Goal: Task Accomplishment & Management: Manage account settings

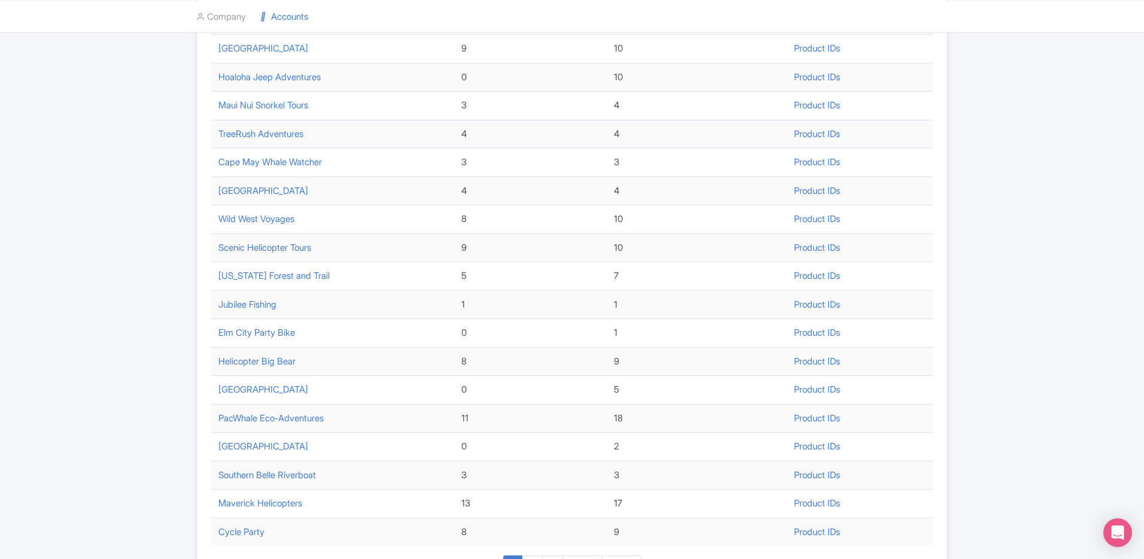
scroll to position [337, 0]
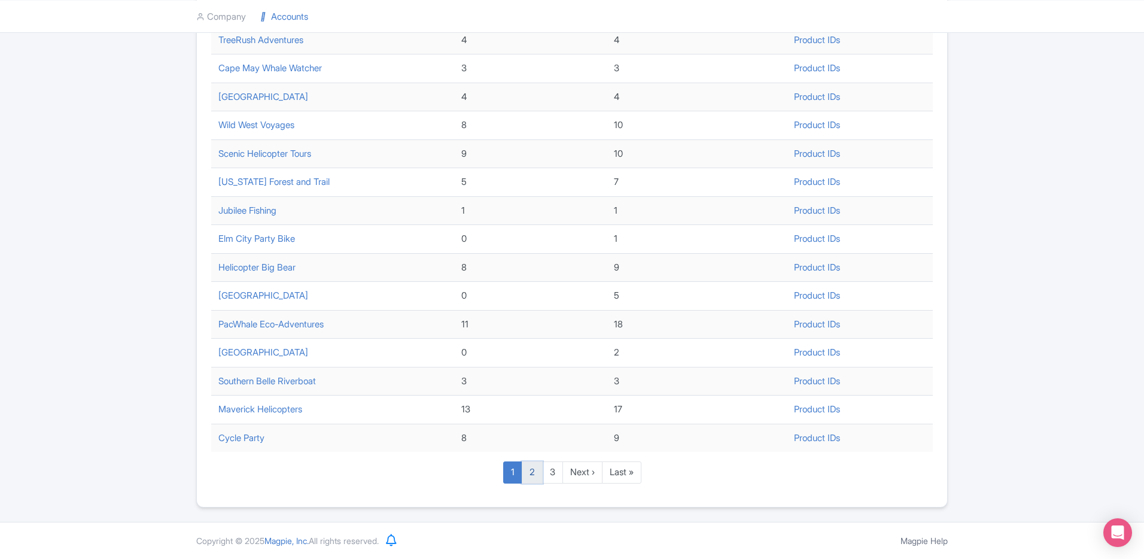
click at [531, 479] on link "2" at bounding box center [532, 472] width 21 height 22
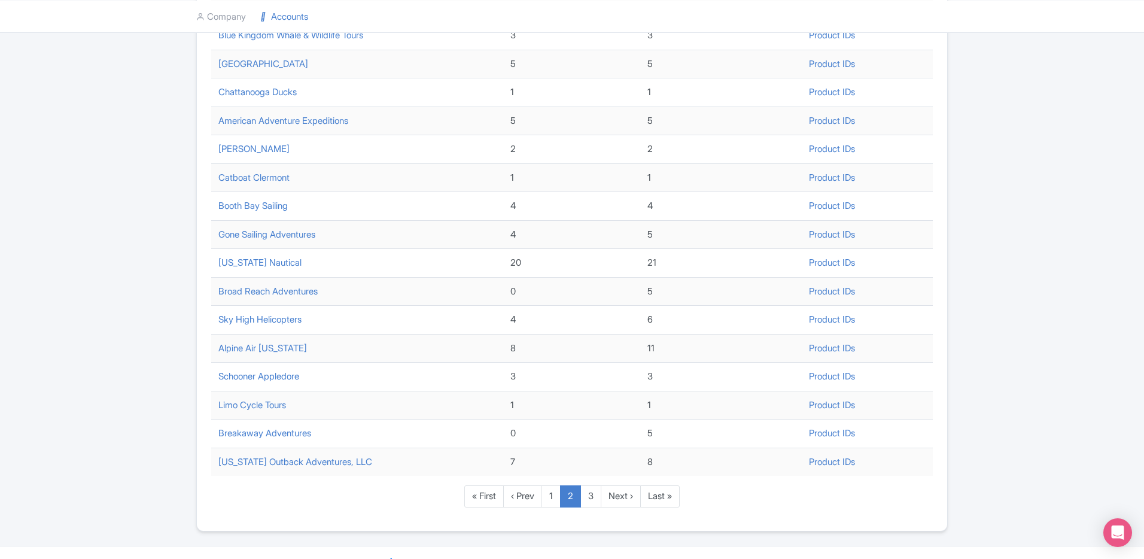
scroll to position [337, 0]
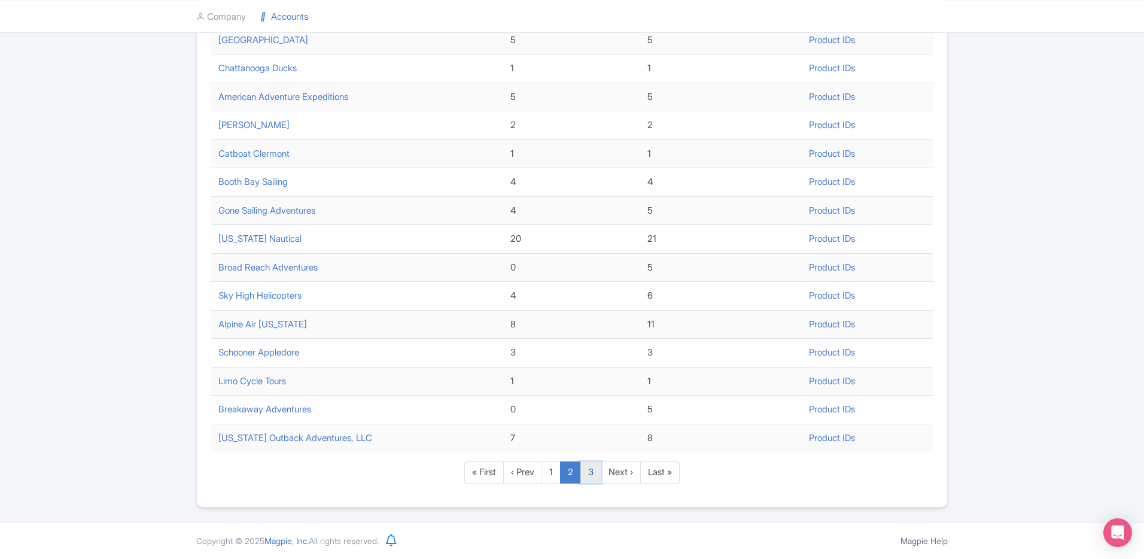
click at [589, 476] on link "3" at bounding box center [590, 472] width 21 height 22
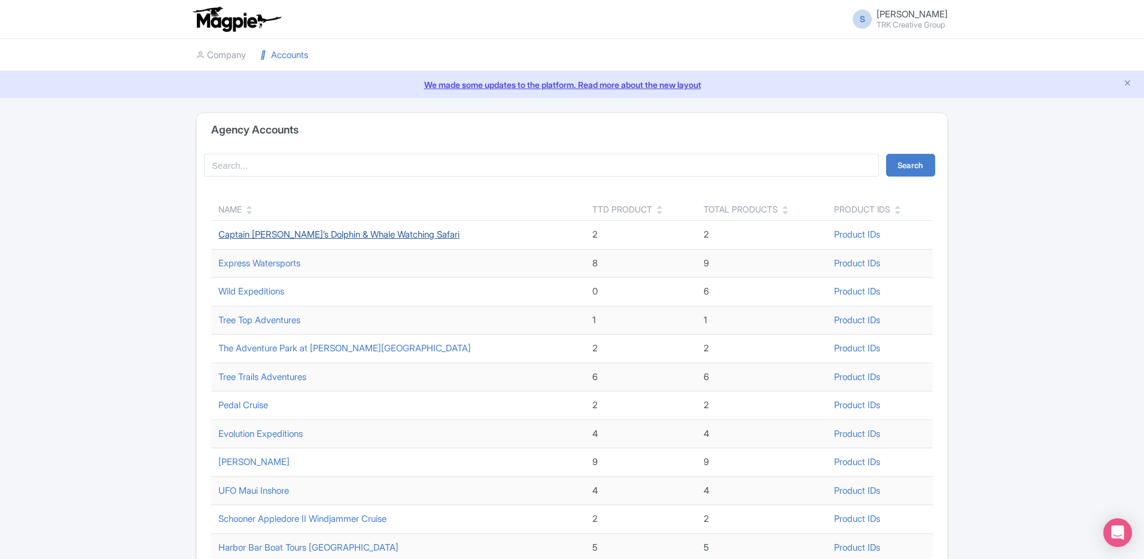
click at [363, 233] on link "Captain Dave’s Dolphin & Whale Watching Safari" at bounding box center [338, 234] width 241 height 11
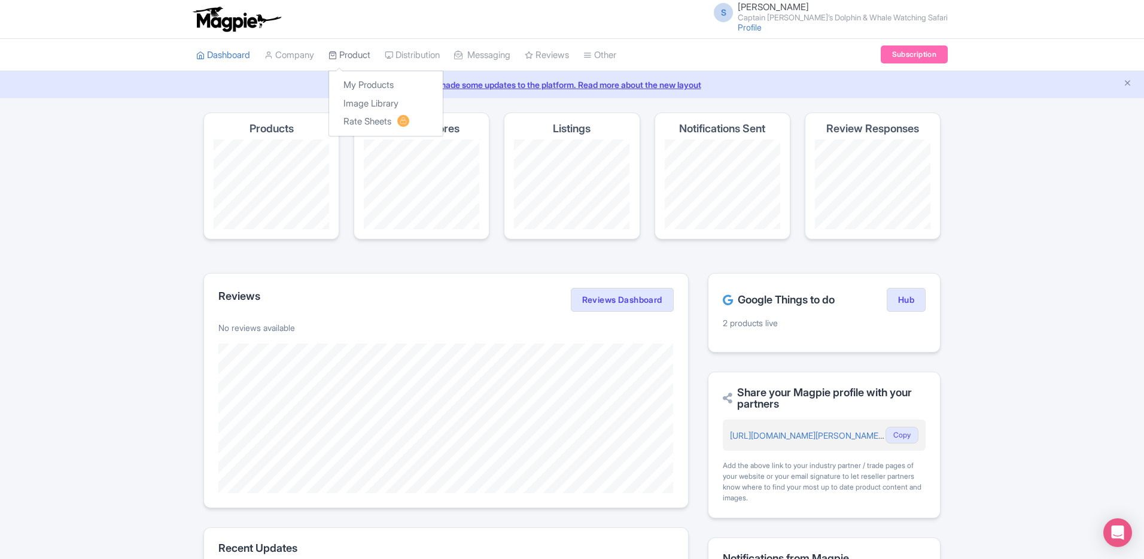
click at [337, 55] on icon at bounding box center [333, 55] width 8 height 8
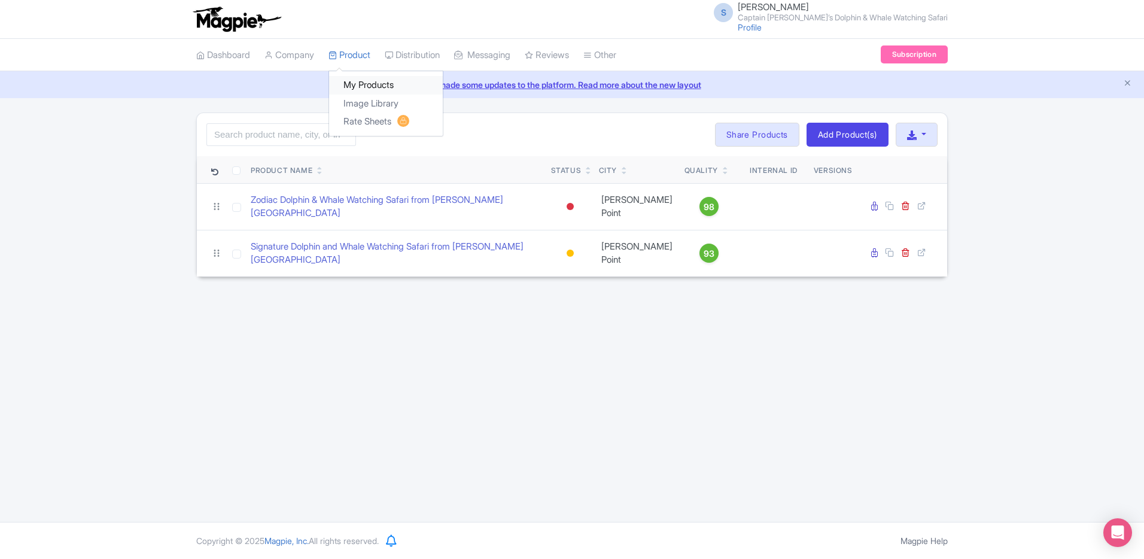
click at [370, 83] on link "My Products" at bounding box center [386, 85] width 114 height 19
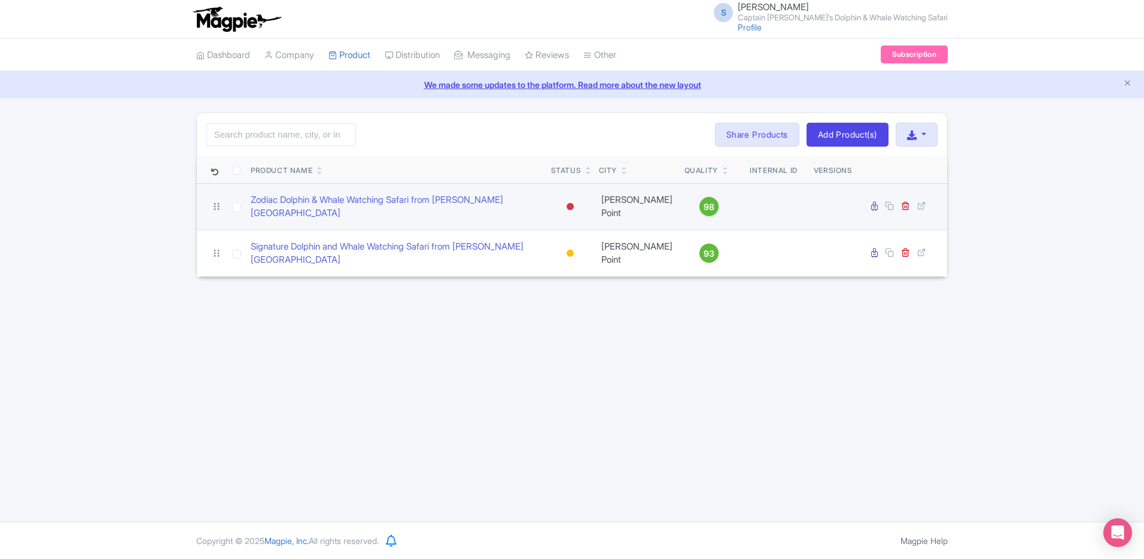
click at [805, 199] on td at bounding box center [773, 206] width 71 height 47
click at [288, 205] on link "Zodiac Dolphin & Whale Watching Safari from [PERSON_NAME][GEOGRAPHIC_DATA]" at bounding box center [396, 206] width 291 height 27
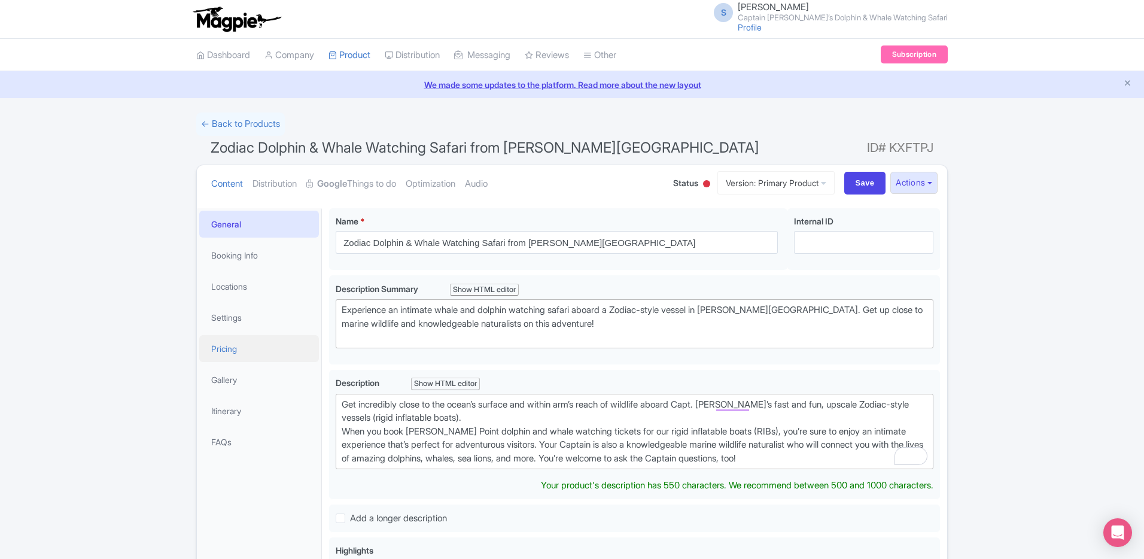
click at [239, 354] on link "Pricing" at bounding box center [259, 348] width 120 height 27
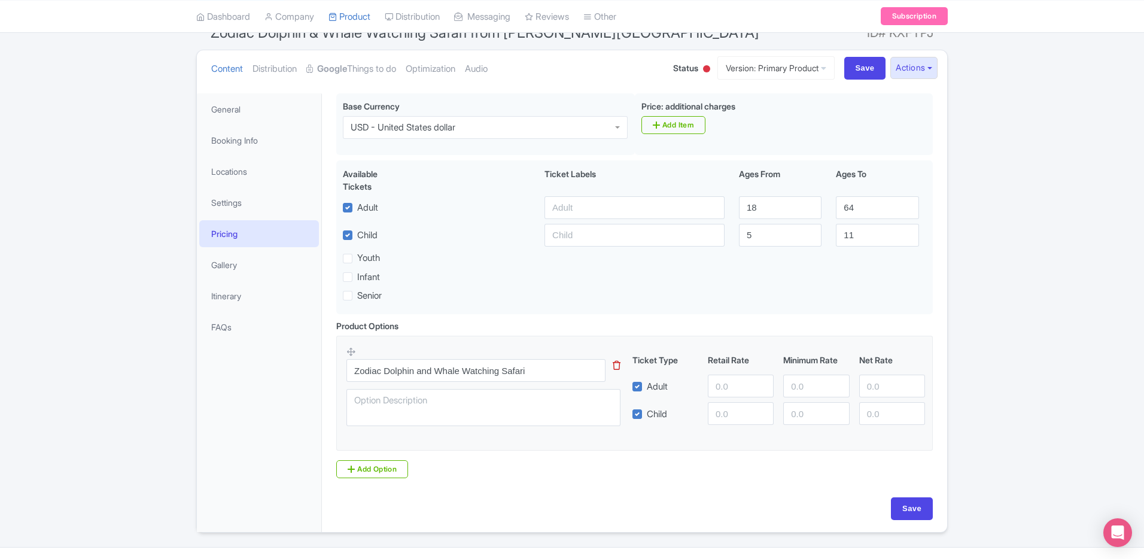
scroll to position [115, 0]
click at [253, 194] on link "Settings" at bounding box center [259, 201] width 120 height 27
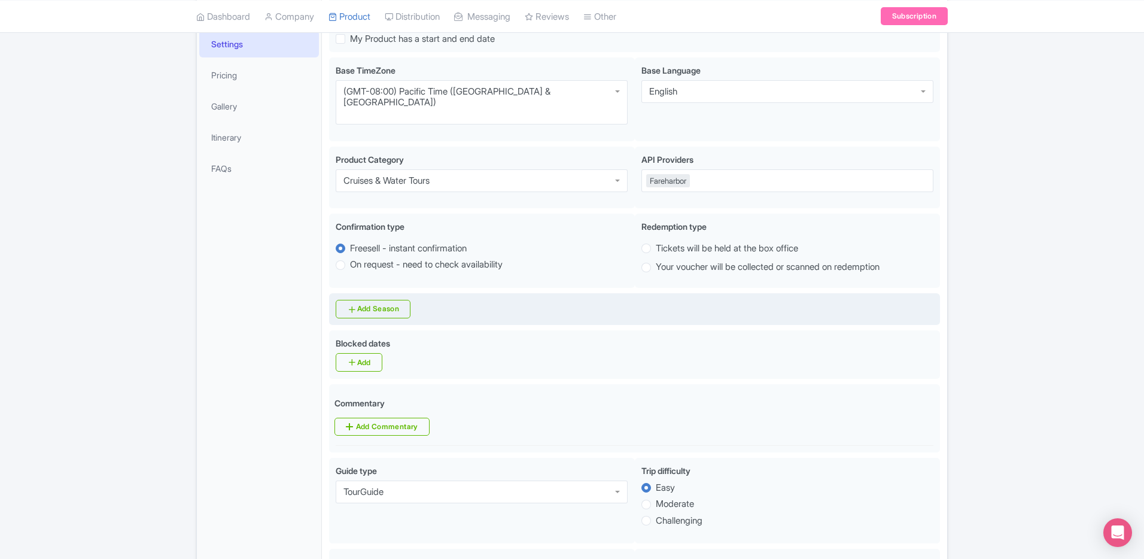
scroll to position [156, 0]
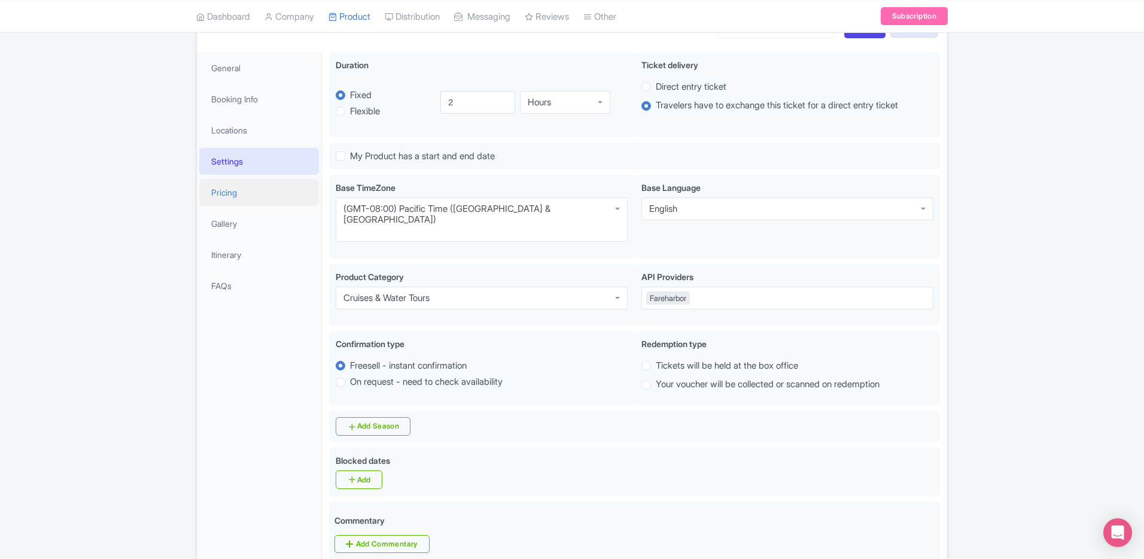
click at [248, 195] on link "Pricing" at bounding box center [259, 192] width 120 height 27
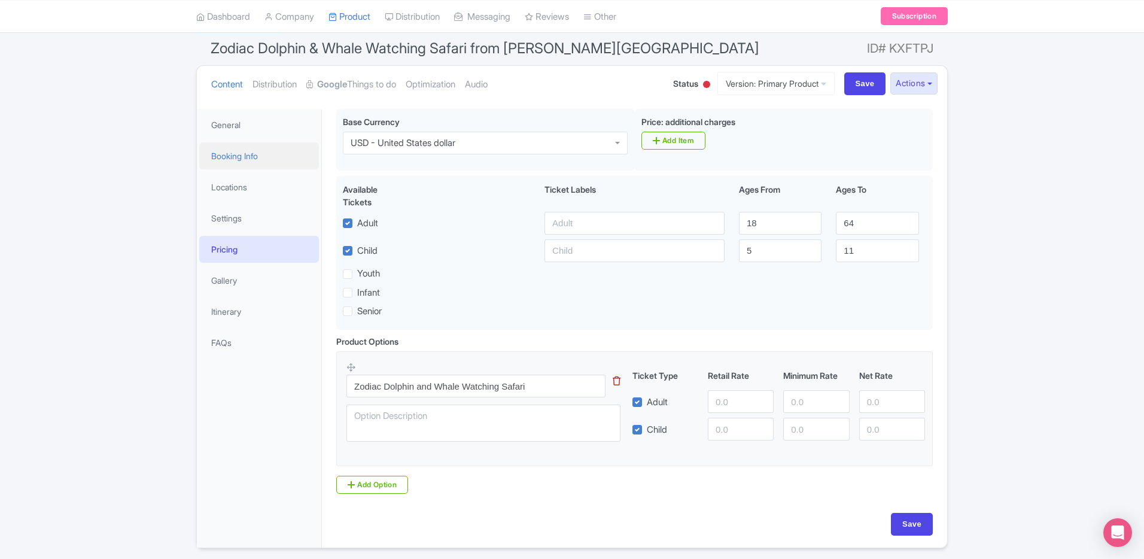
scroll to position [95, 0]
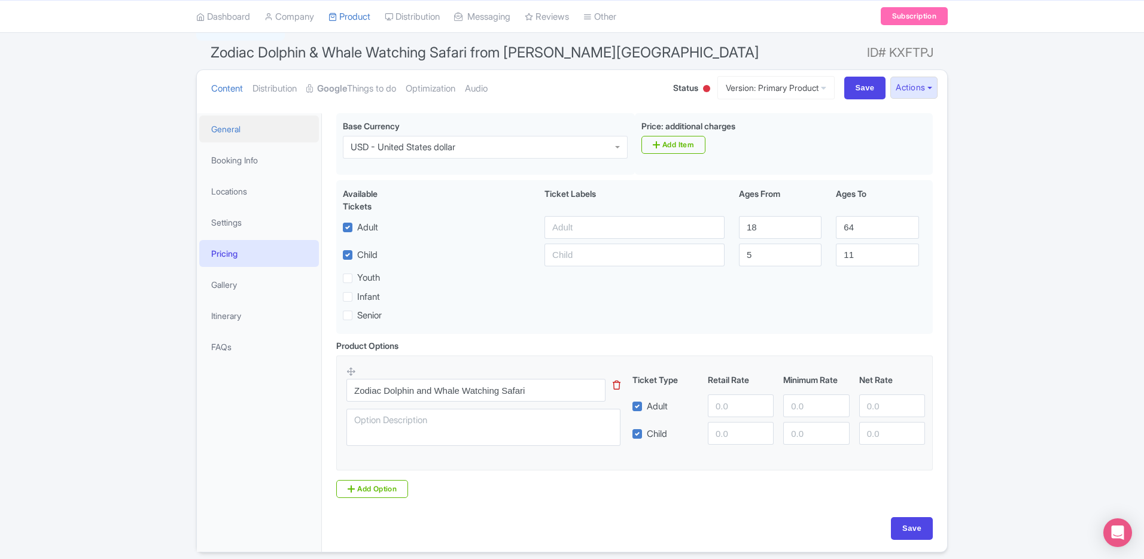
click at [236, 135] on link "General" at bounding box center [259, 128] width 120 height 27
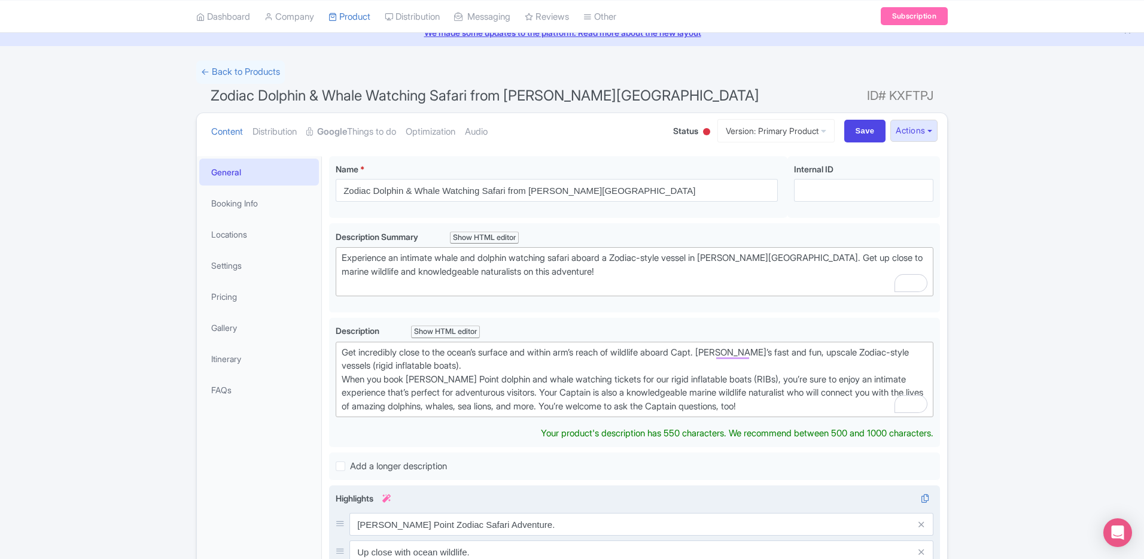
scroll to position [0, 0]
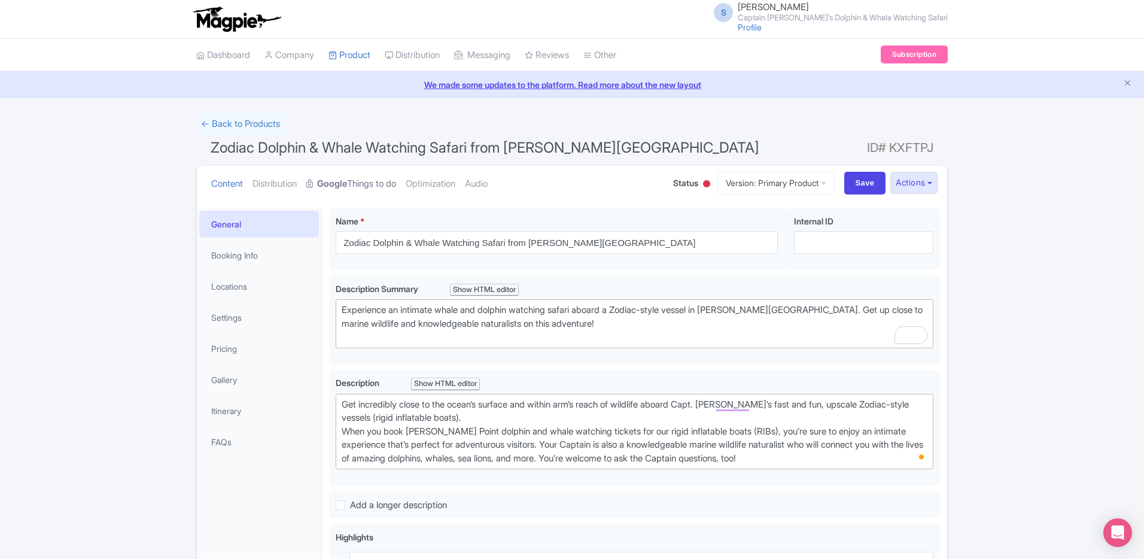
click at [336, 194] on link "Google Things to do" at bounding box center [351, 184] width 90 height 38
